Goal: Information Seeking & Learning: Learn about a topic

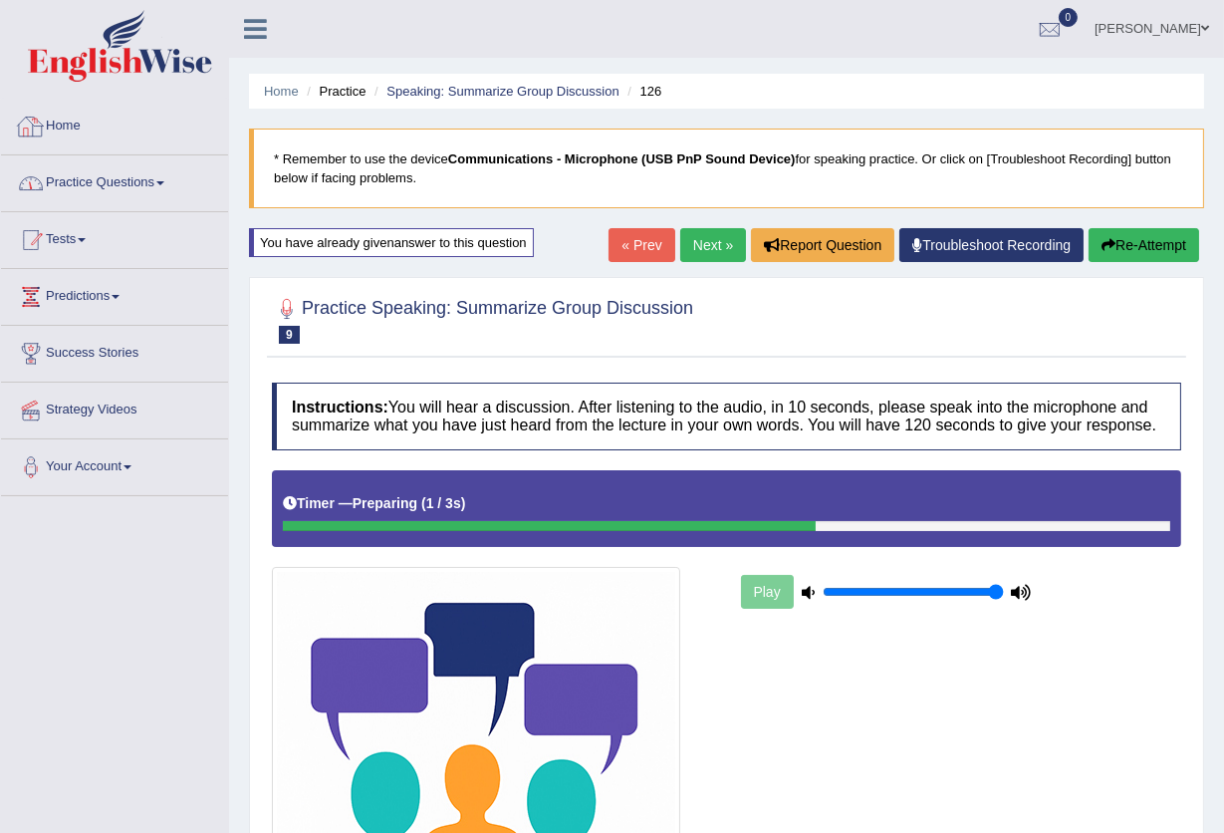
click at [98, 241] on link "Tests" at bounding box center [114, 237] width 227 height 50
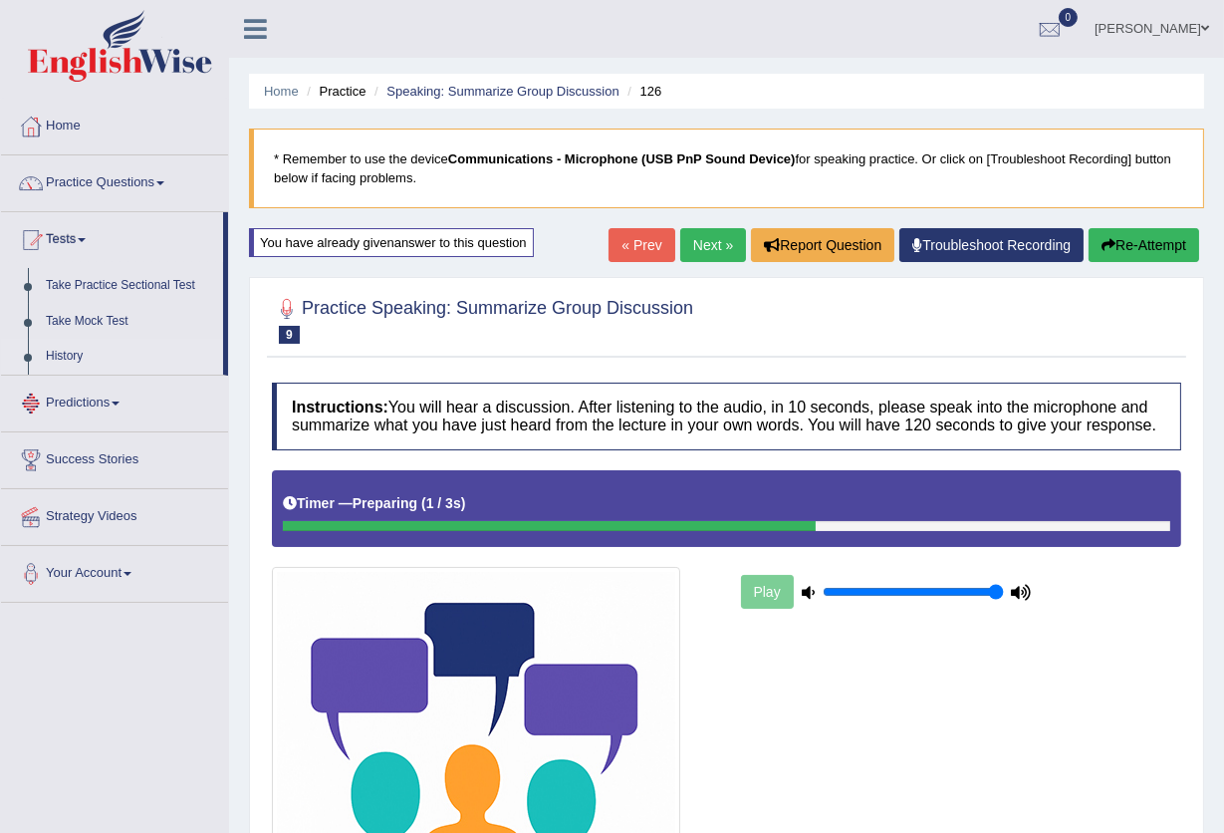
click at [62, 357] on link "History" at bounding box center [130, 357] width 186 height 36
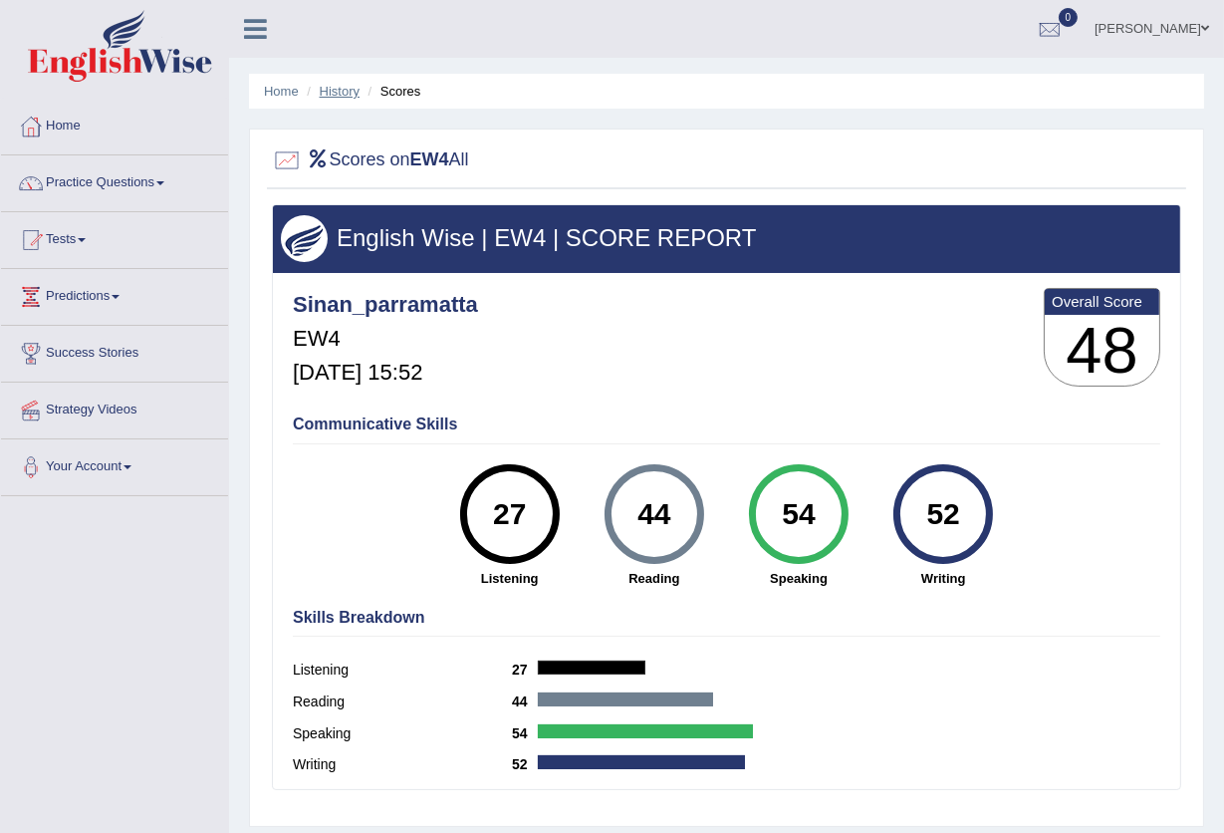
click at [340, 91] on link "History" at bounding box center [340, 91] width 40 height 15
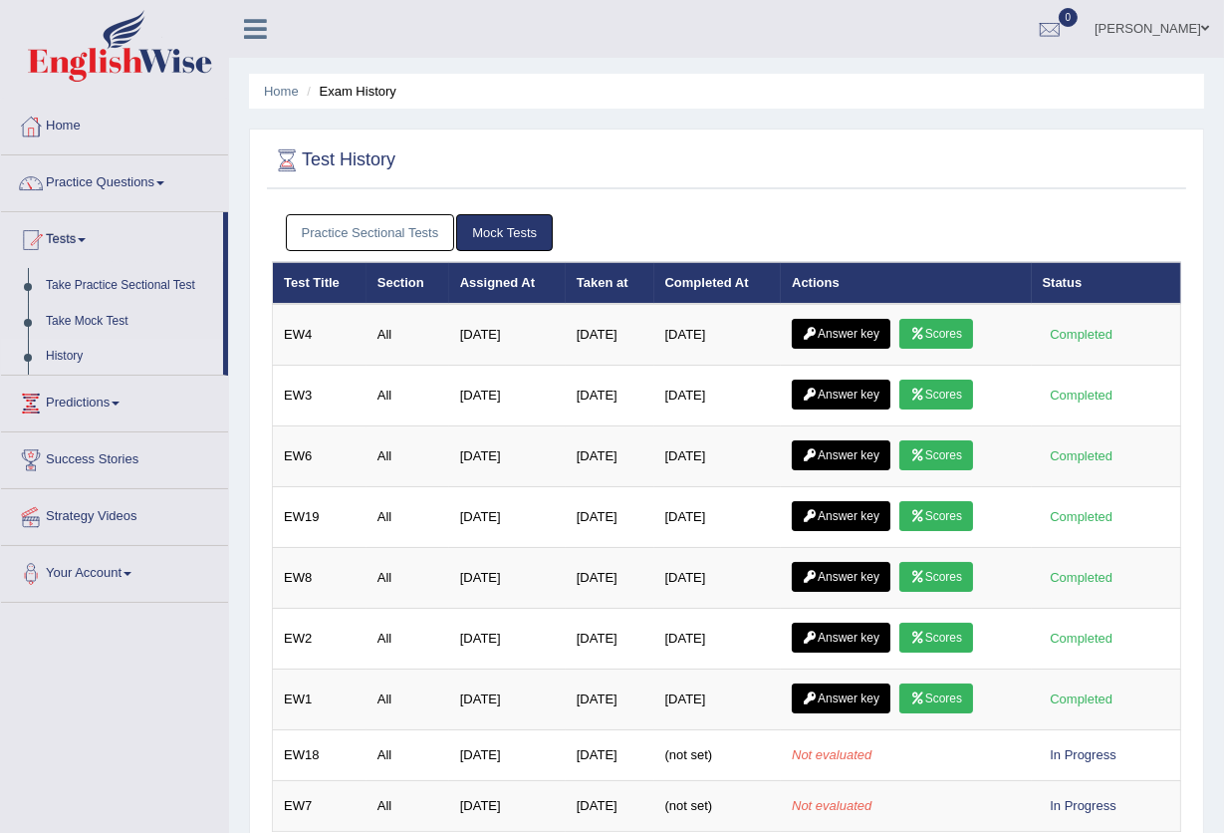
click at [397, 236] on link "Practice Sectional Tests" at bounding box center [370, 232] width 169 height 37
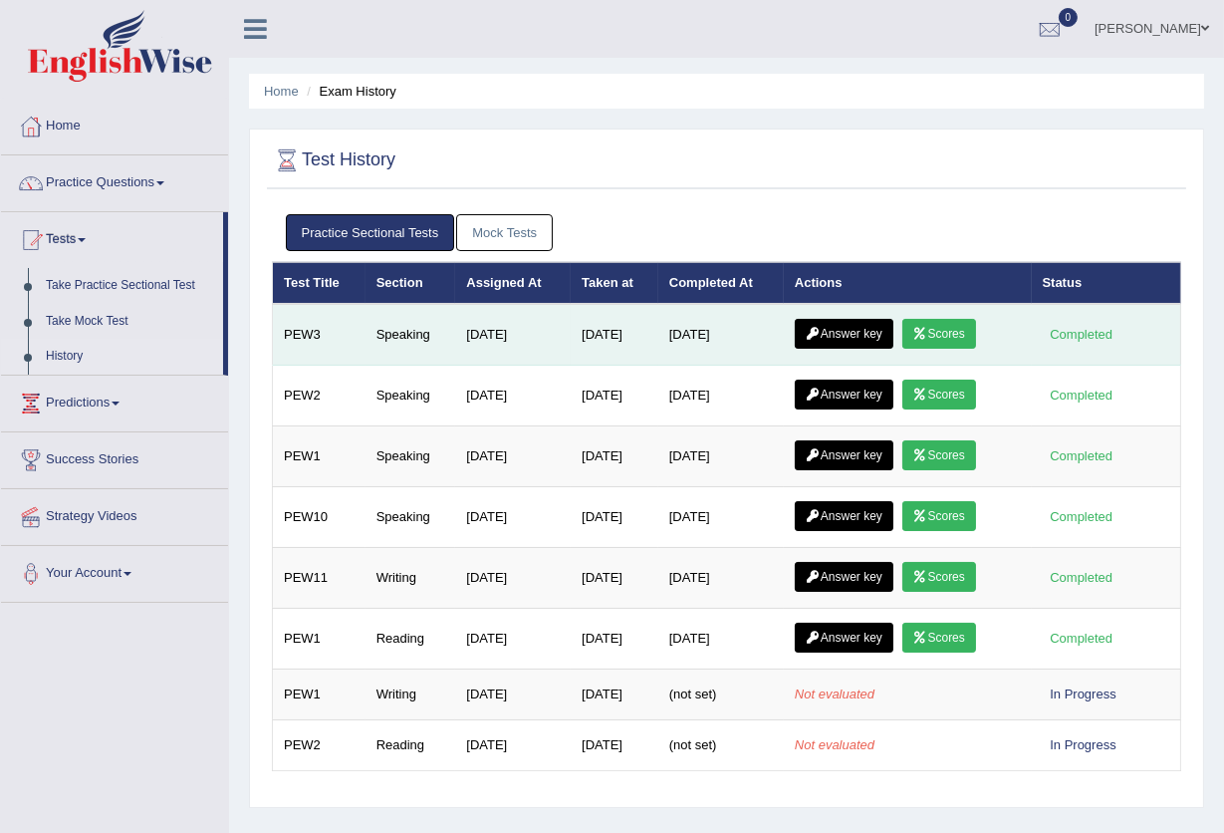
click at [964, 342] on link "Scores" at bounding box center [939, 334] width 74 height 30
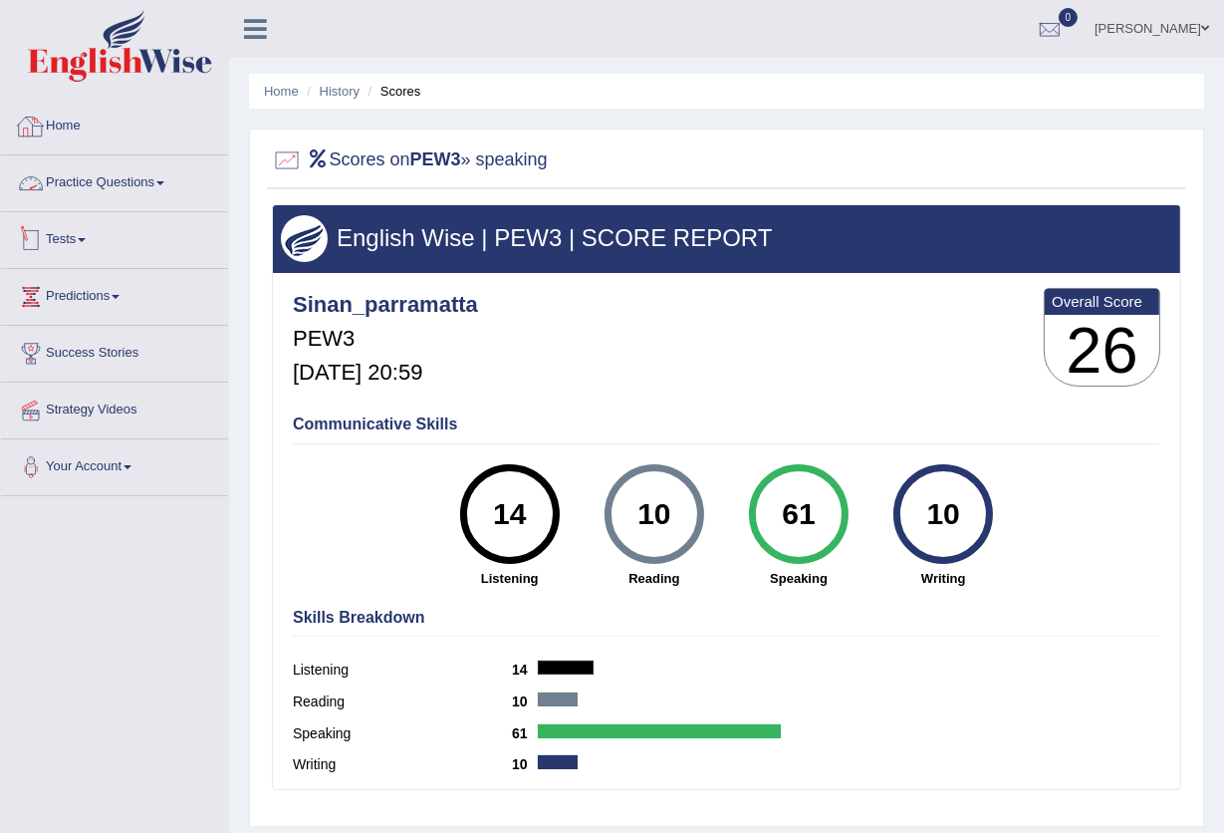
click at [82, 230] on link "Tests" at bounding box center [114, 237] width 227 height 50
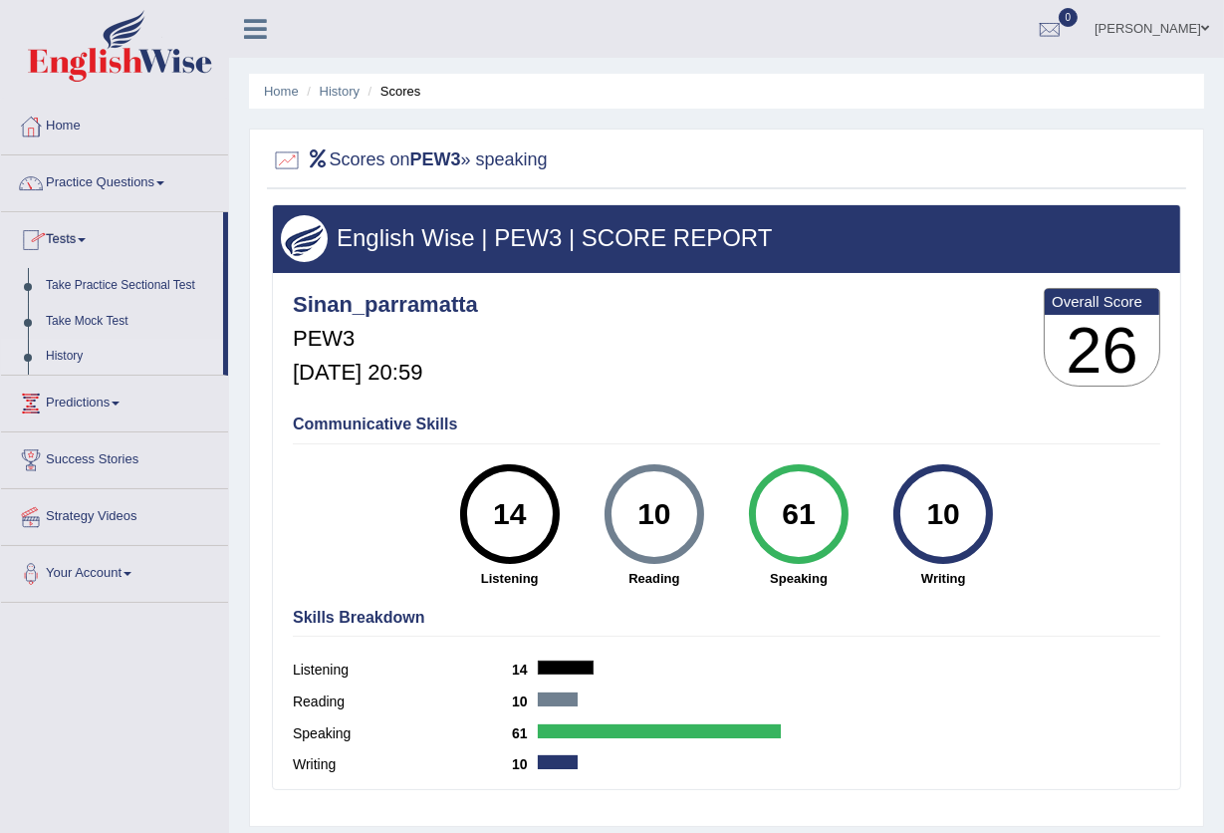
click at [68, 353] on link "History" at bounding box center [130, 357] width 186 height 36
click at [81, 190] on link "Practice Questions" at bounding box center [114, 180] width 227 height 50
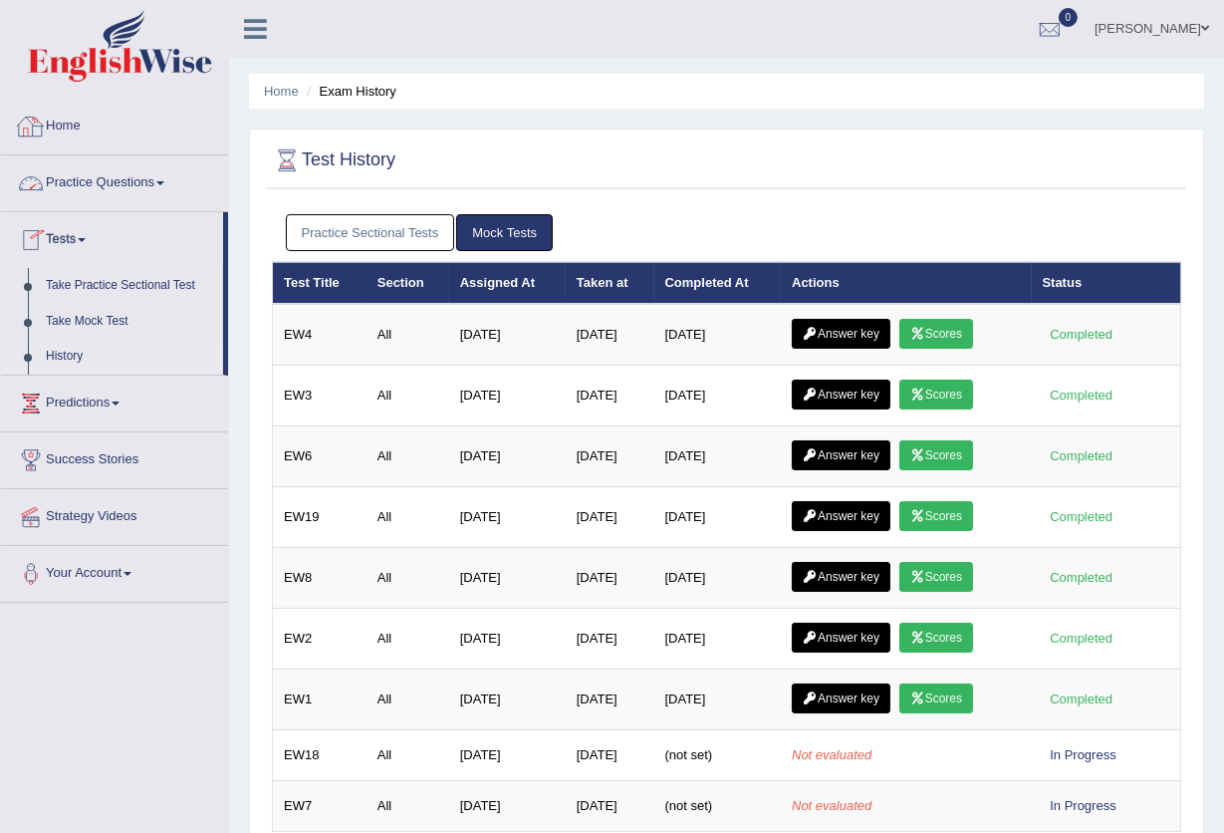
click at [109, 178] on link "Practice Questions" at bounding box center [114, 180] width 227 height 50
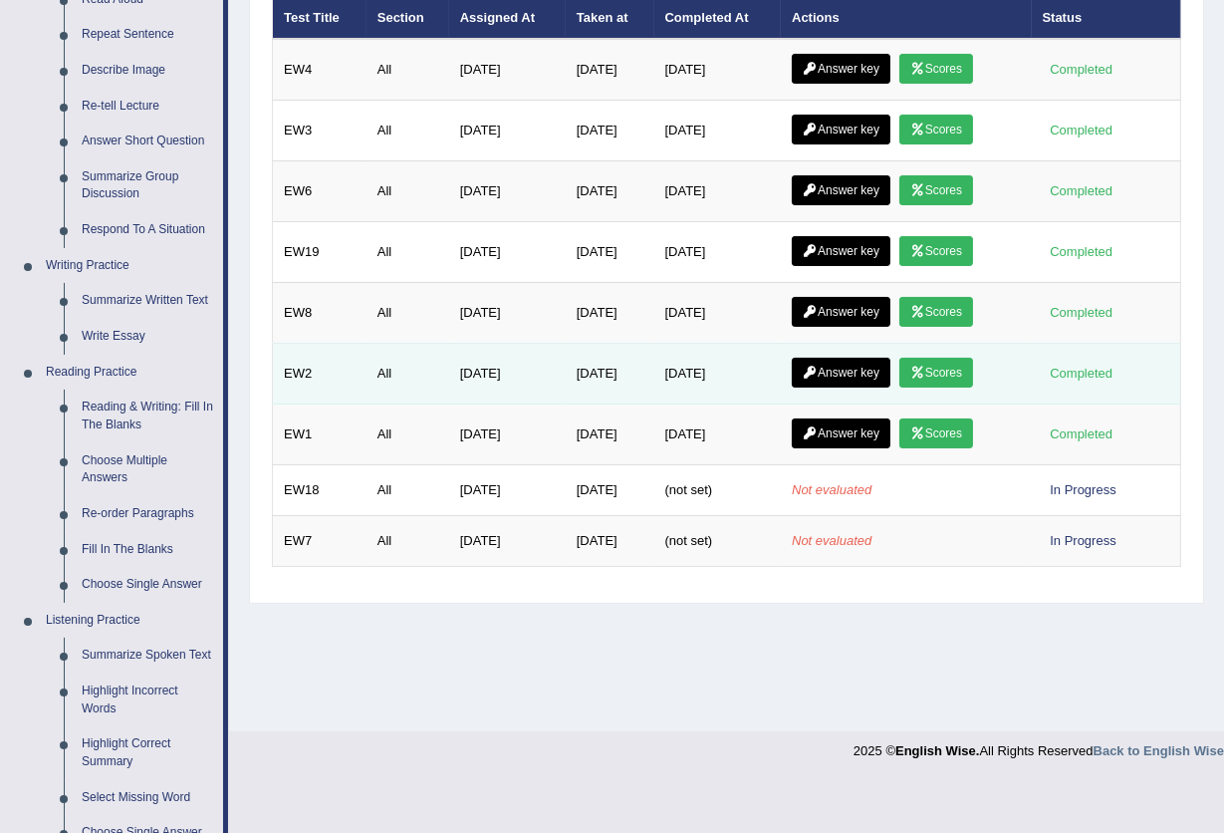
scroll to position [132, 0]
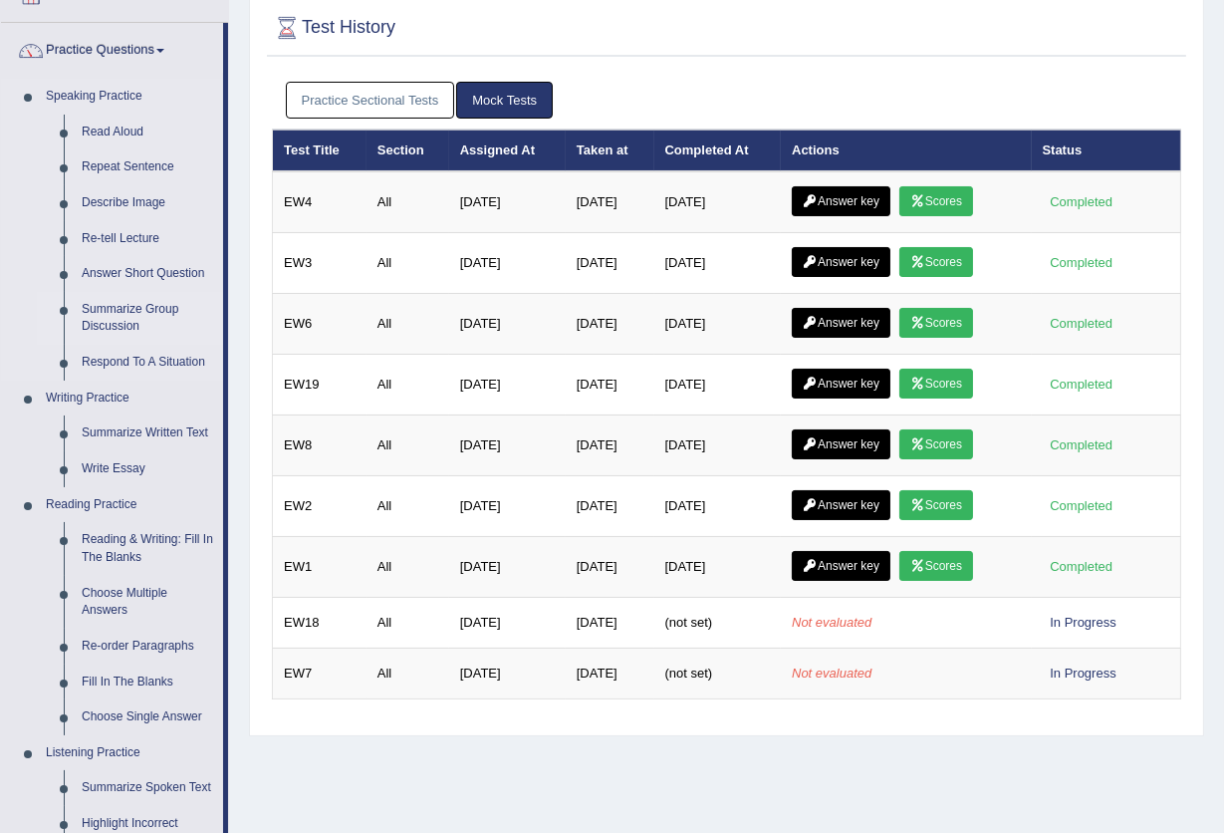
click at [123, 309] on link "Summarize Group Discussion" at bounding box center [148, 318] width 150 height 53
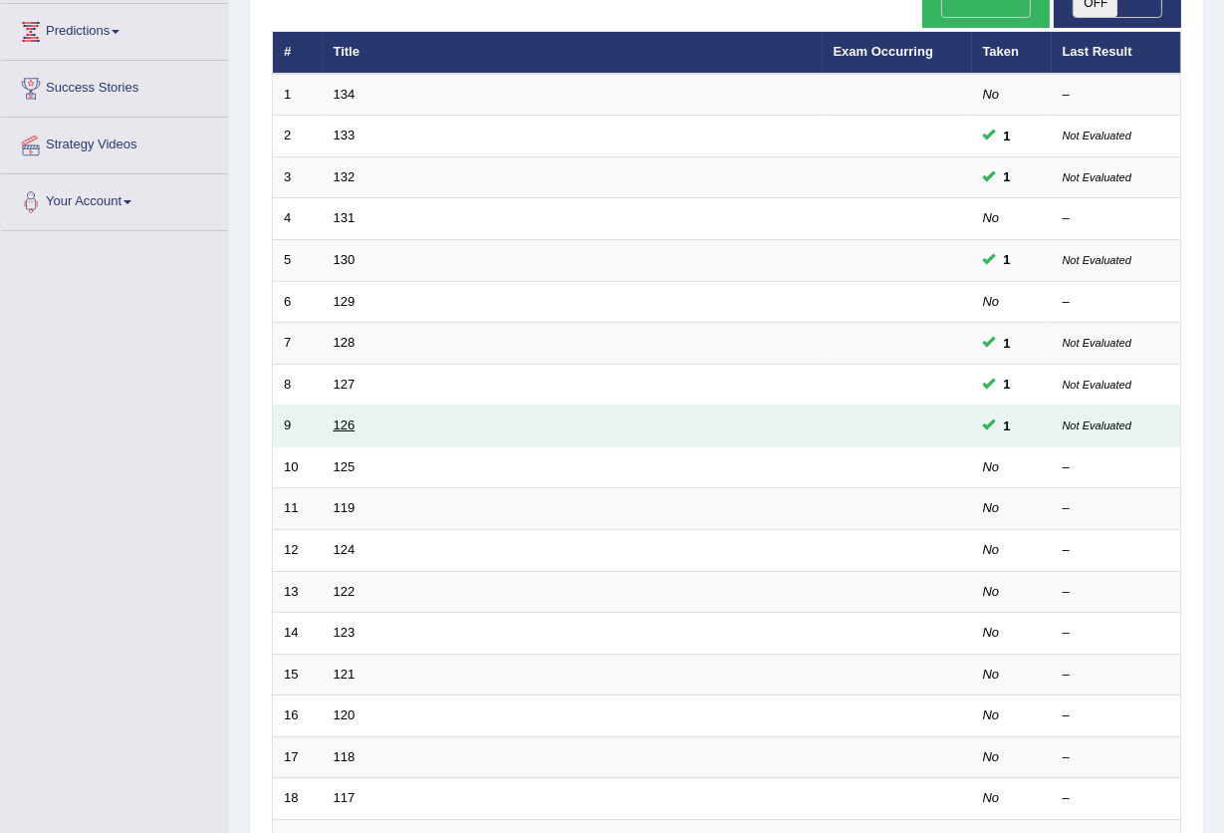
click at [345, 417] on link "126" at bounding box center [345, 424] width 22 height 15
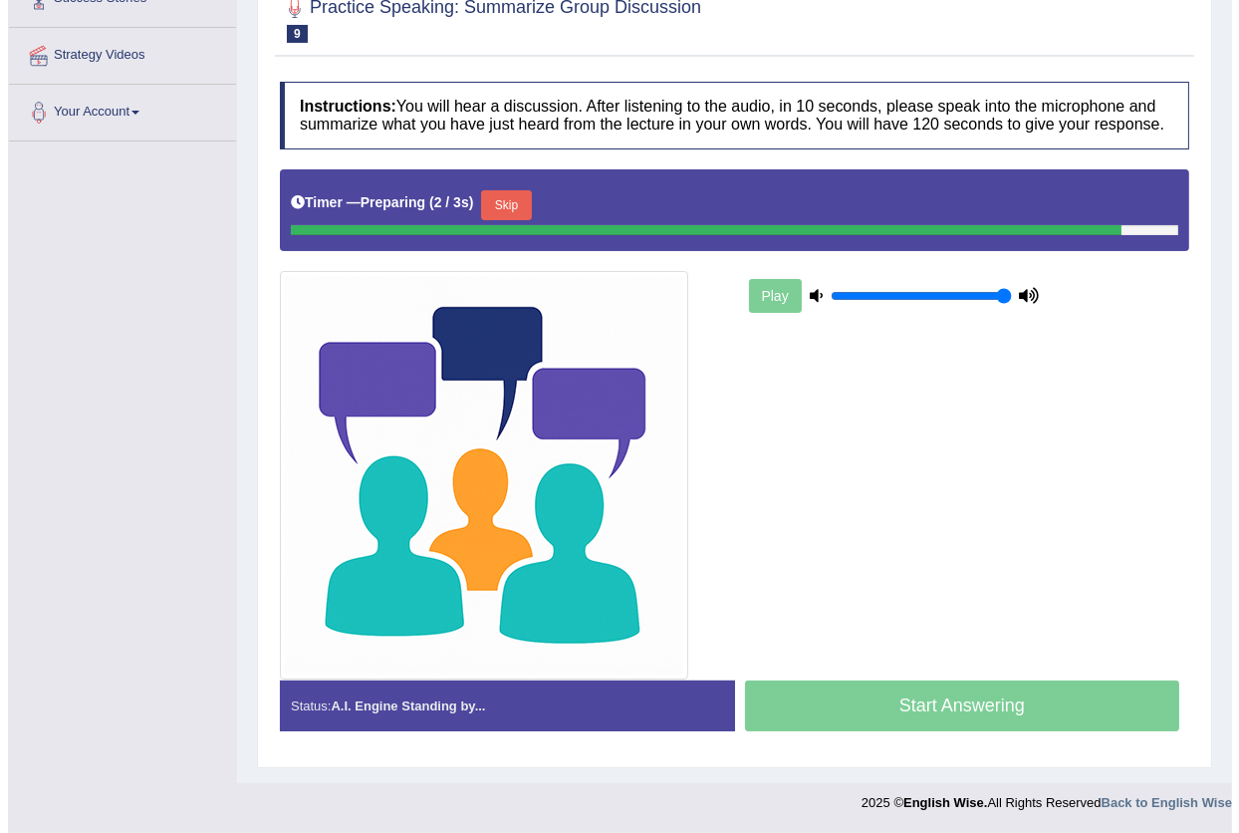
scroll to position [297, 0]
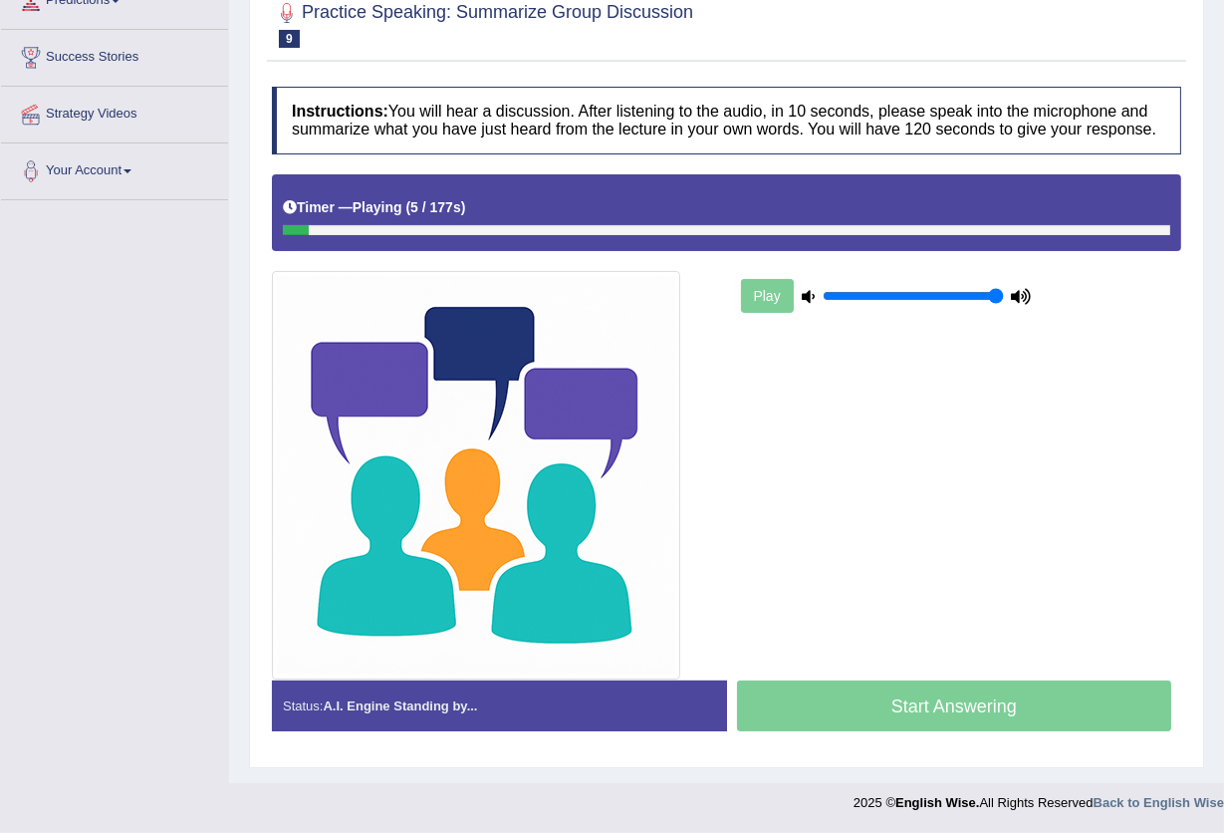
click at [809, 300] on icon at bounding box center [808, 296] width 13 height 13
click at [809, 299] on icon at bounding box center [808, 296] width 13 height 13
drag, startPoint x: 995, startPoint y: 297, endPoint x: 797, endPoint y: 296, distance: 198.2
click at [823, 296] on input "range" at bounding box center [913, 296] width 181 height 16
drag, startPoint x: 486, startPoint y: 227, endPoint x: 829, endPoint y: 268, distance: 345.1
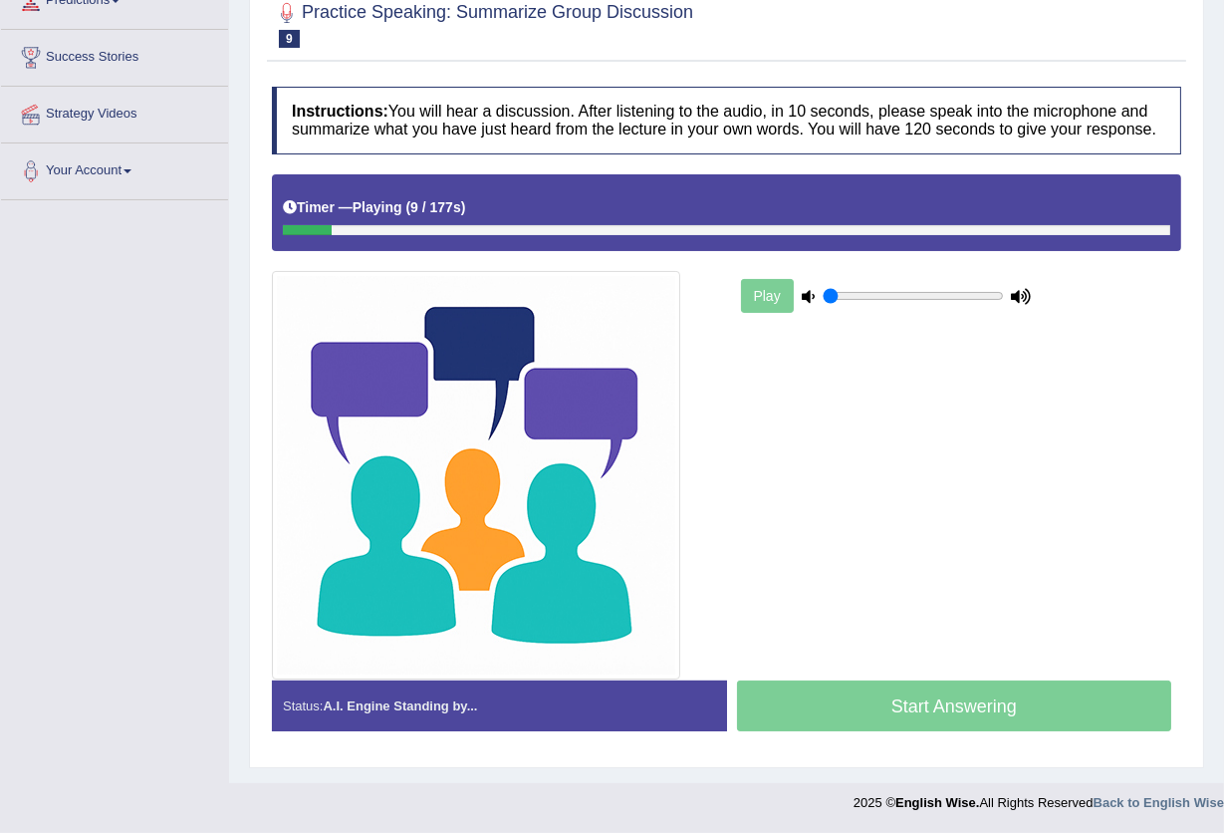
click at [584, 248] on div "Timer — Playing ( 9 / 177s ) Skip" at bounding box center [726, 212] width 909 height 77
drag, startPoint x: 822, startPoint y: 290, endPoint x: 1038, endPoint y: 309, distance: 217.0
click at [1004, 304] on input "range" at bounding box center [913, 296] width 181 height 16
type input "1"
drag, startPoint x: 990, startPoint y: 295, endPoint x: 1236, endPoint y: 293, distance: 246.0
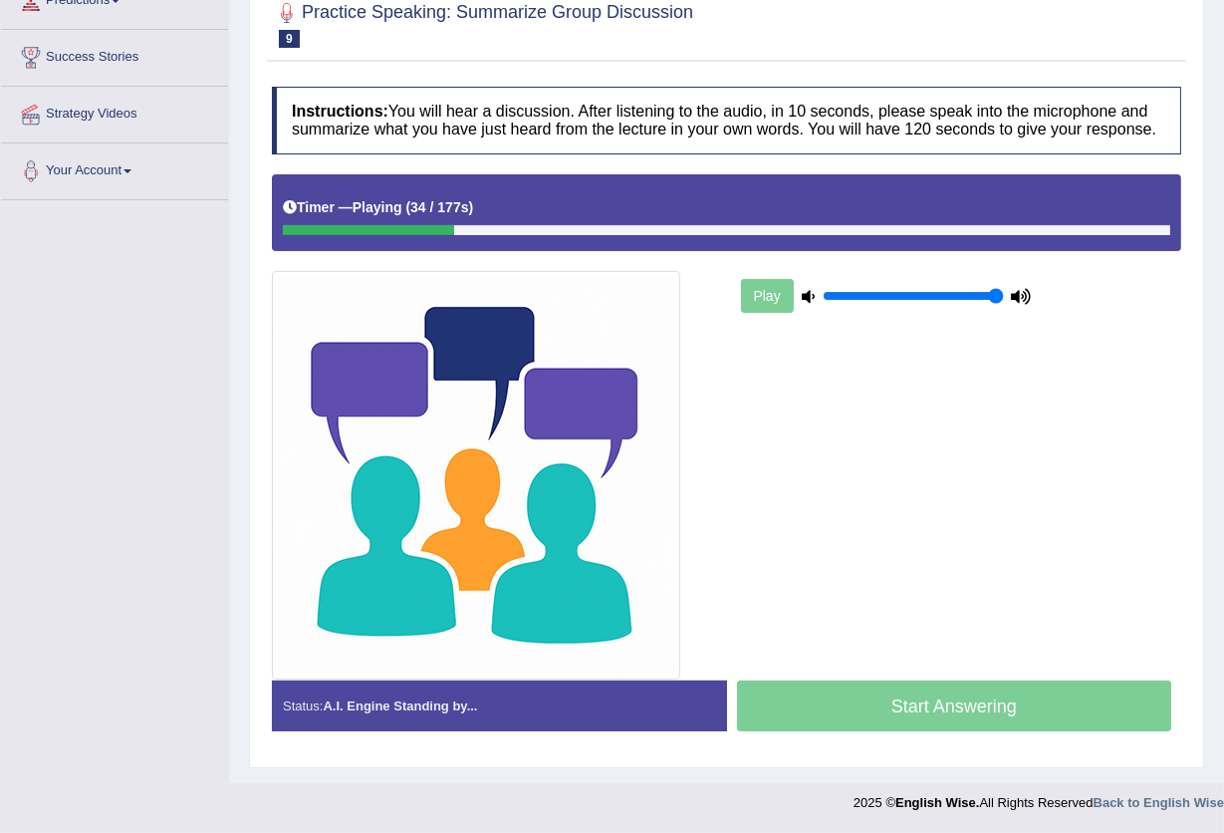
click at [1004, 293] on input "range" at bounding box center [913, 296] width 181 height 16
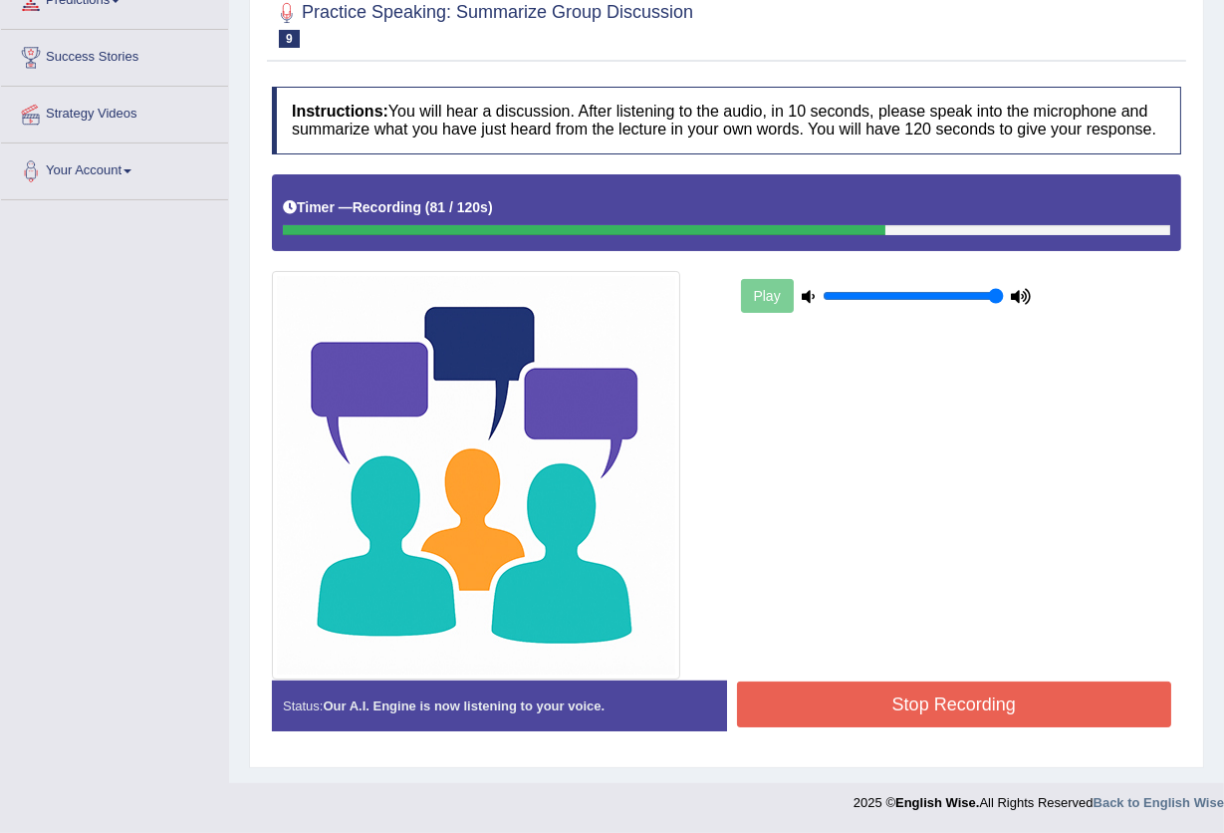
click at [943, 691] on button "Stop Recording" at bounding box center [954, 704] width 435 height 46
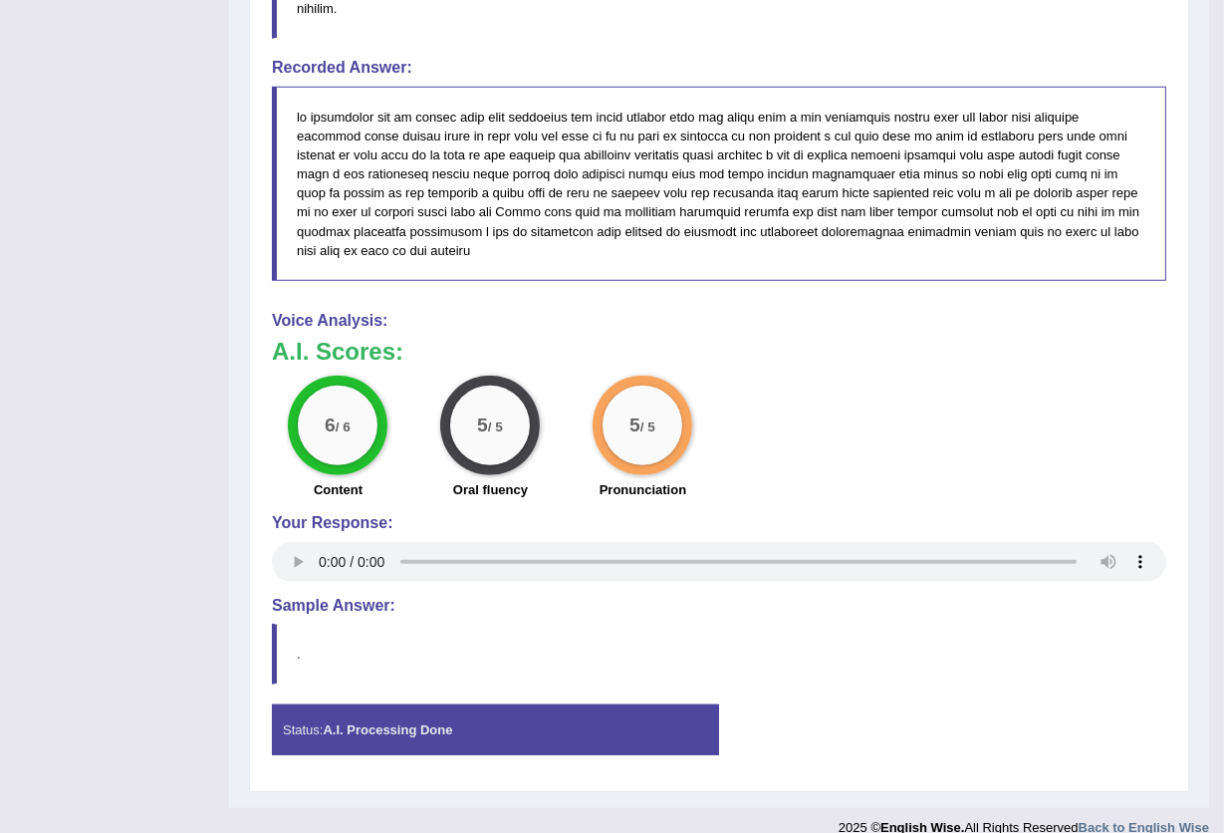
scroll to position [1400, 0]
